Goal: Find specific page/section: Find specific page/section

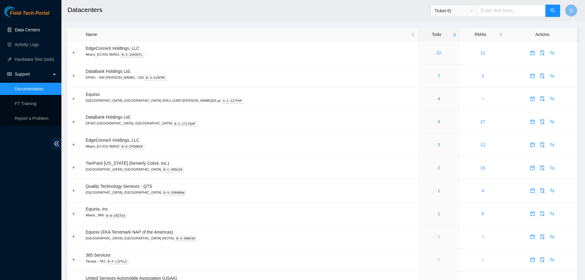
click at [19, 28] on link "Data Centers" at bounding box center [27, 29] width 25 height 5
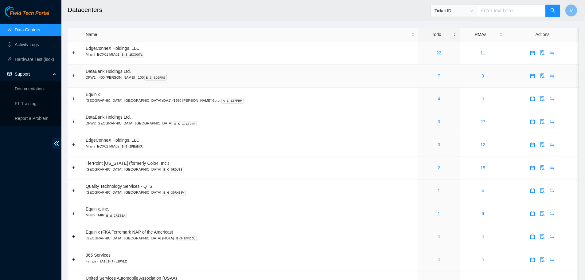
click at [437, 76] on link "7" at bounding box center [438, 75] width 2 height 5
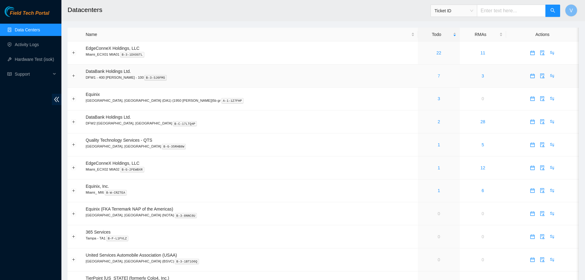
click at [437, 75] on link "7" at bounding box center [438, 75] width 2 height 5
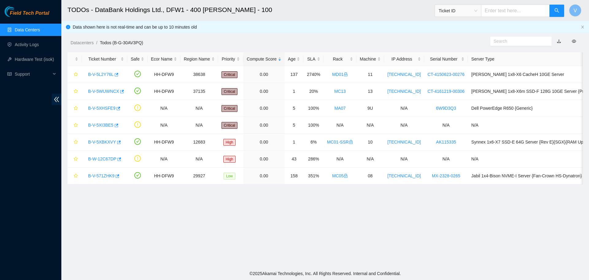
click at [25, 28] on link "Data Centers" at bounding box center [27, 29] width 25 height 5
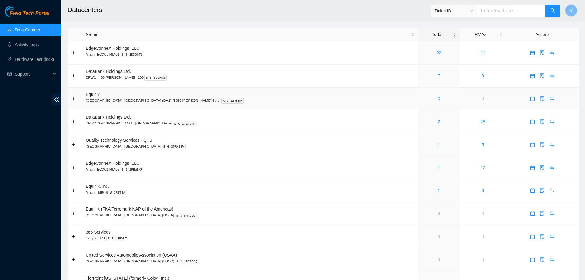
click at [437, 99] on link "3" at bounding box center [438, 98] width 2 height 5
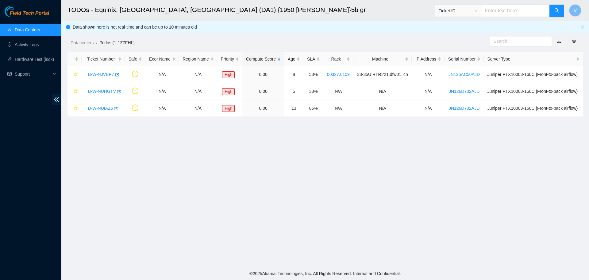
click at [27, 28] on link "Data Centers" at bounding box center [27, 29] width 25 height 5
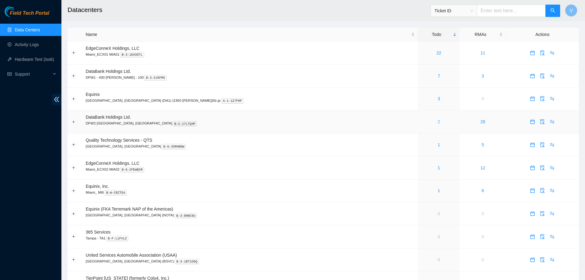
click at [437, 122] on link "2" at bounding box center [438, 121] width 2 height 5
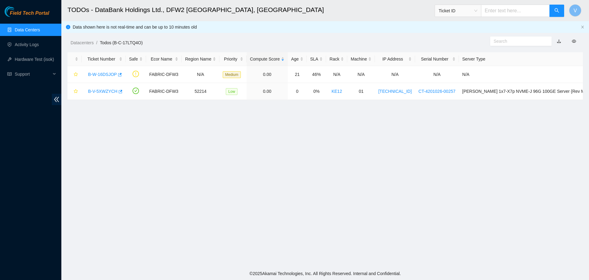
drag, startPoint x: 31, startPoint y: 28, endPoint x: 56, endPoint y: 52, distance: 34.3
click at [31, 29] on link "Data Centers" at bounding box center [27, 29] width 25 height 5
